Goal: Navigation & Orientation: Find specific page/section

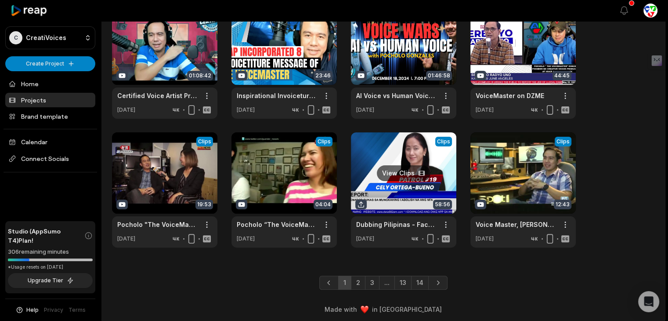
scroll to position [191, 0]
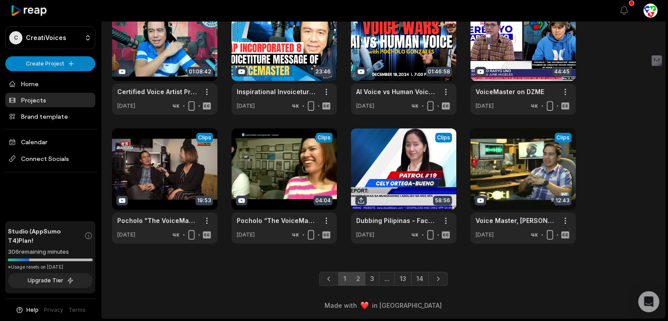
click at [358, 279] on link "2" at bounding box center [358, 279] width 14 height 14
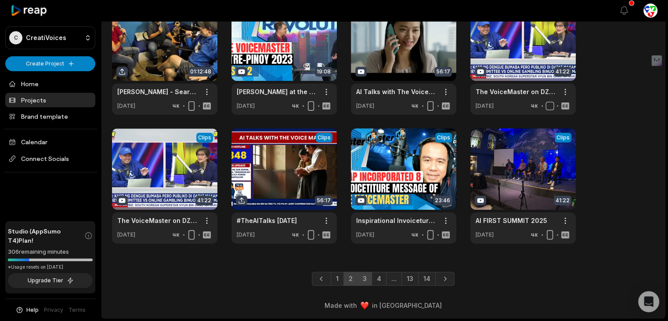
click at [362, 277] on link "3" at bounding box center [365, 279] width 14 height 14
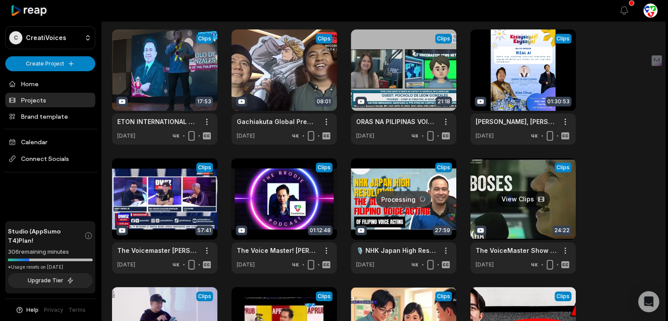
scroll to position [44, 0]
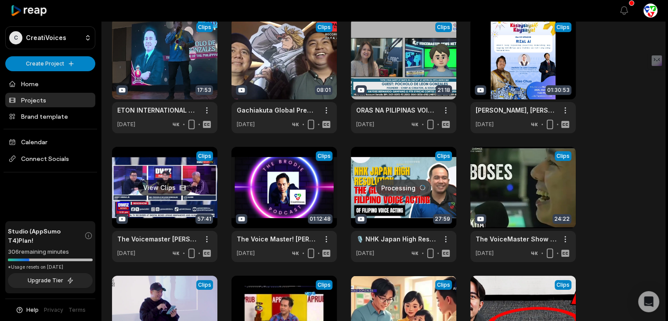
click at [174, 204] on link at bounding box center [164, 204] width 105 height 115
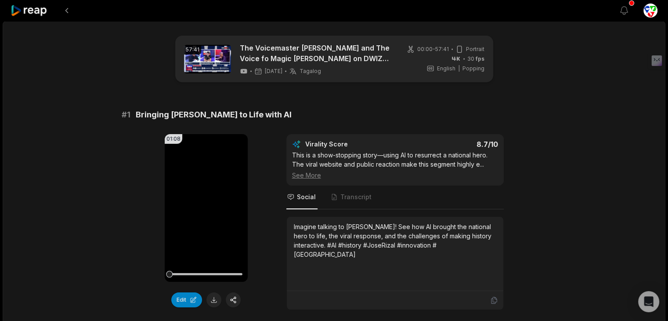
drag, startPoint x: 337, startPoint y: 181, endPoint x: 575, endPoint y: 229, distance: 242.9
